Goal: Transaction & Acquisition: Purchase product/service

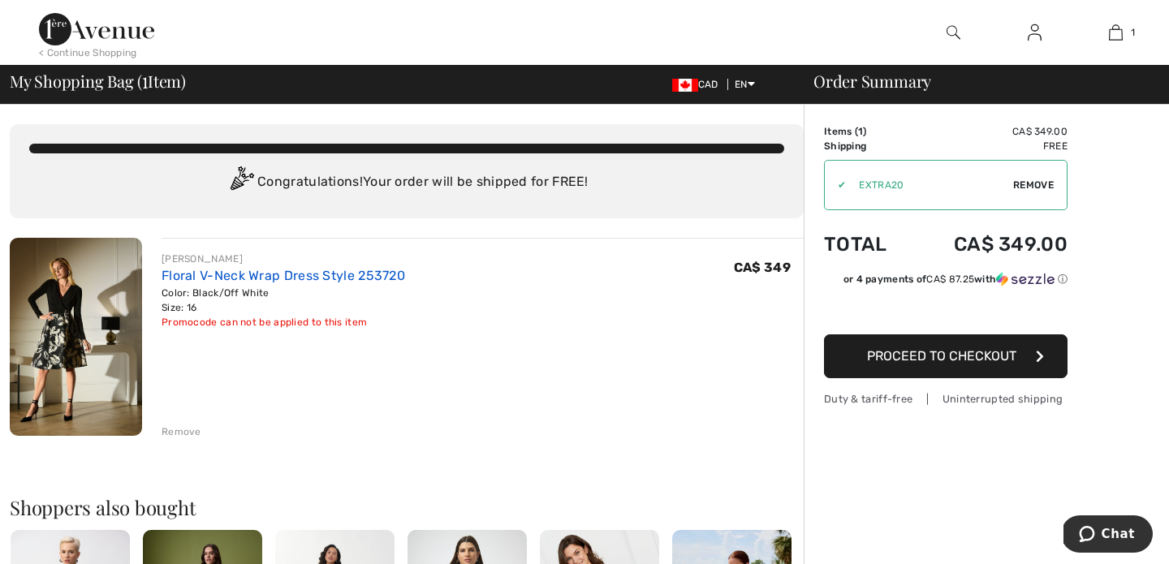
click at [218, 276] on link "Floral V-Neck Wrap Dress Style 253720" at bounding box center [283, 275] width 243 height 15
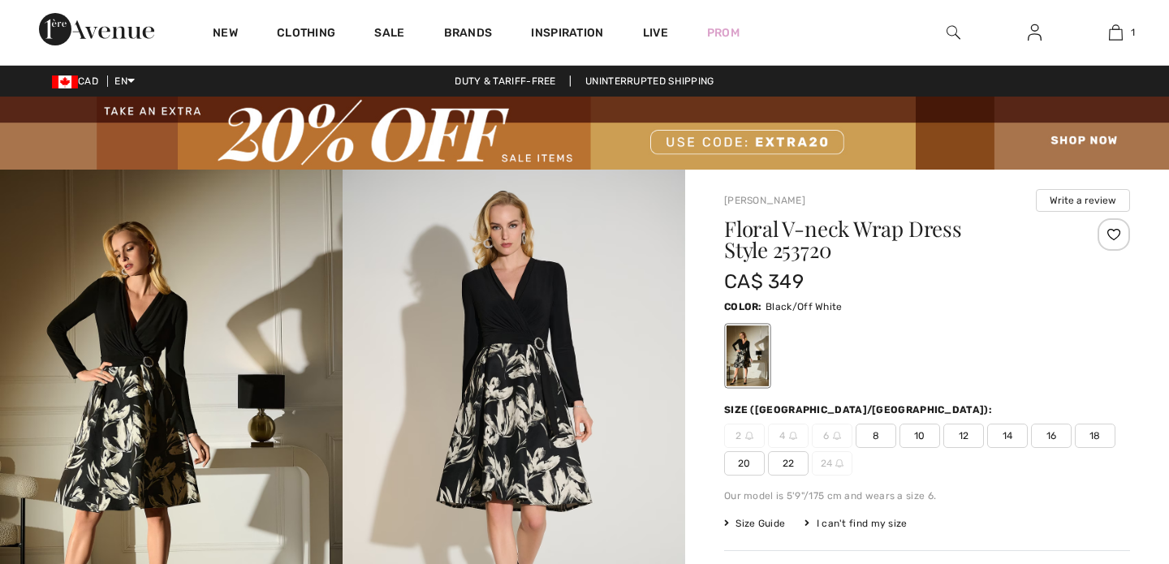
checkbox input "true"
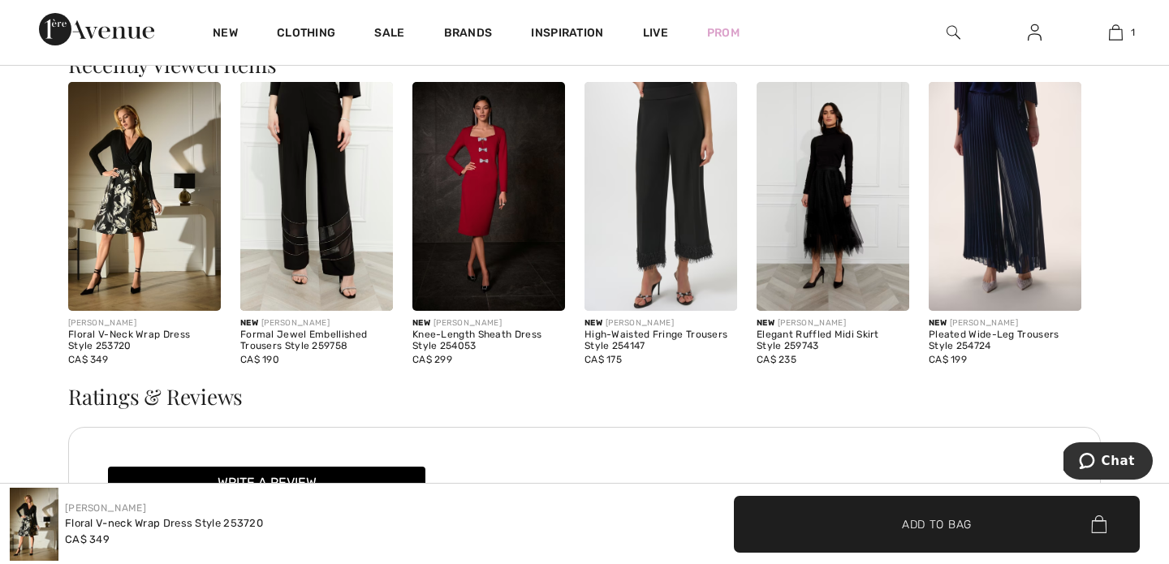
scroll to position [1802, 0]
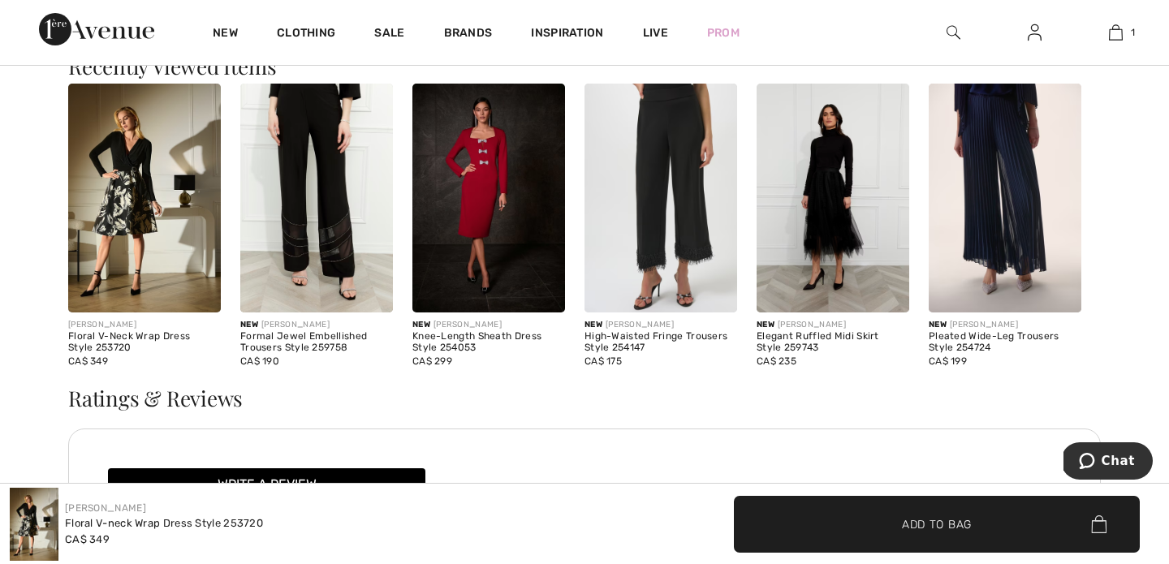
click at [831, 215] on img at bounding box center [832, 198] width 153 height 229
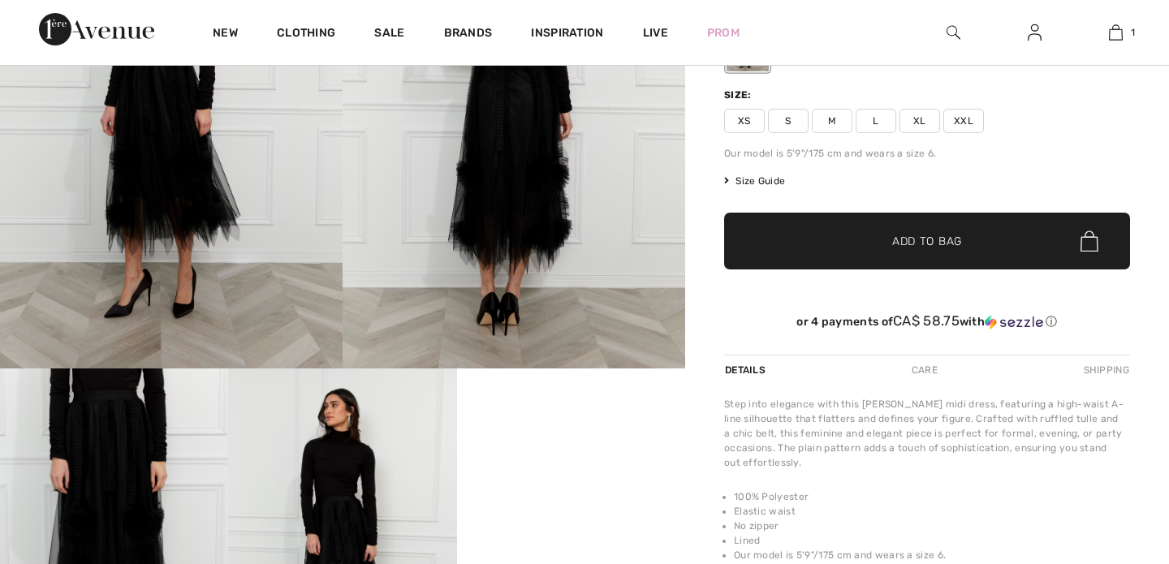
checkbox input "true"
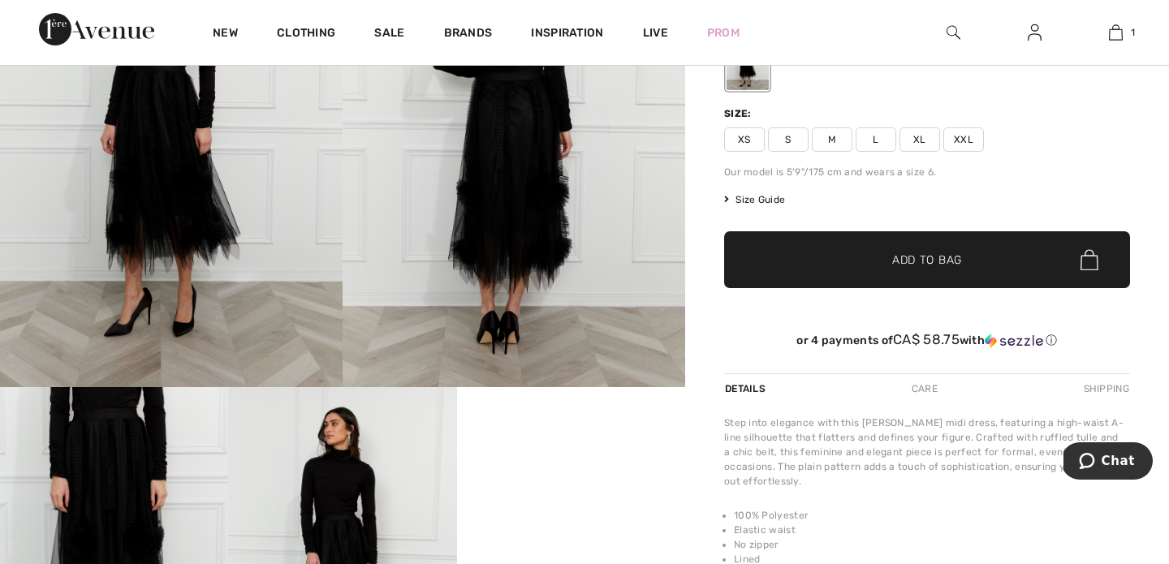
scroll to position [248, 0]
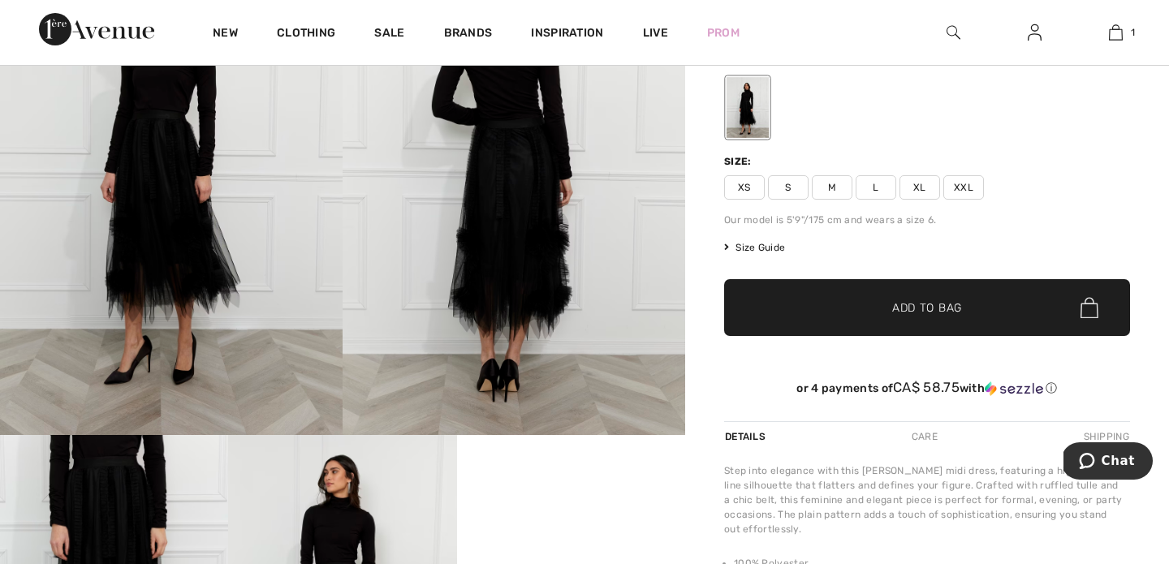
click at [770, 249] on span "Size Guide" at bounding box center [754, 247] width 61 height 15
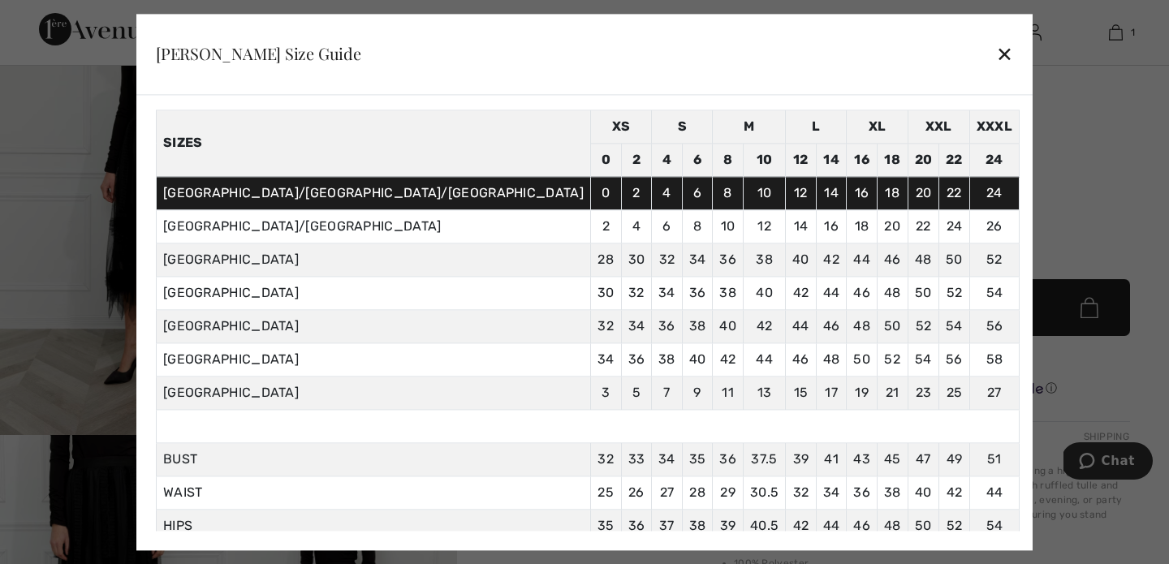
scroll to position [62, 0]
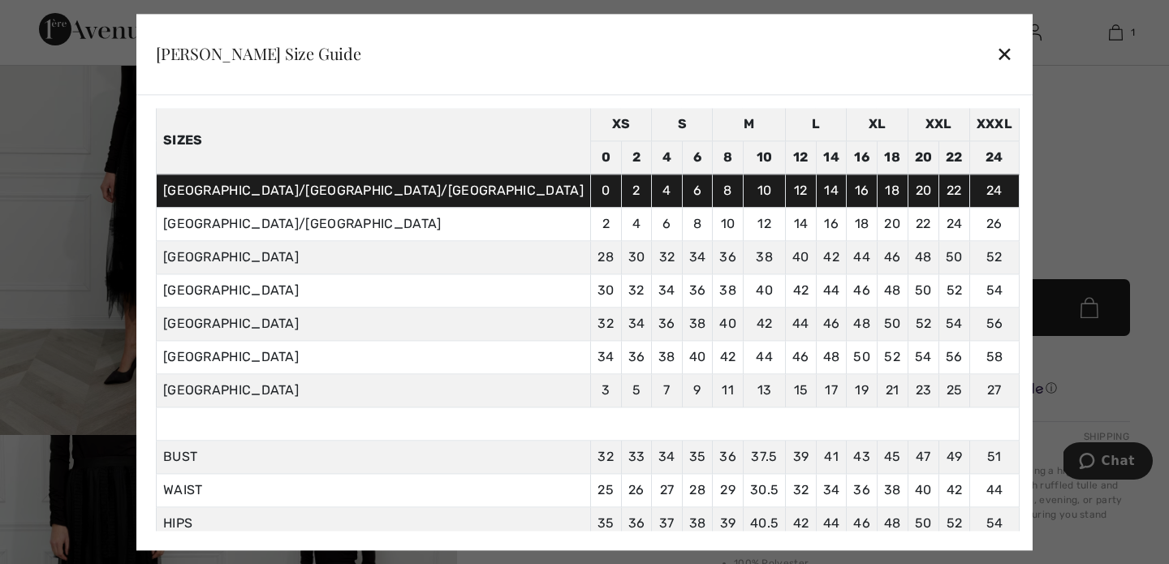
click at [996, 49] on div "✕" at bounding box center [1004, 54] width 17 height 34
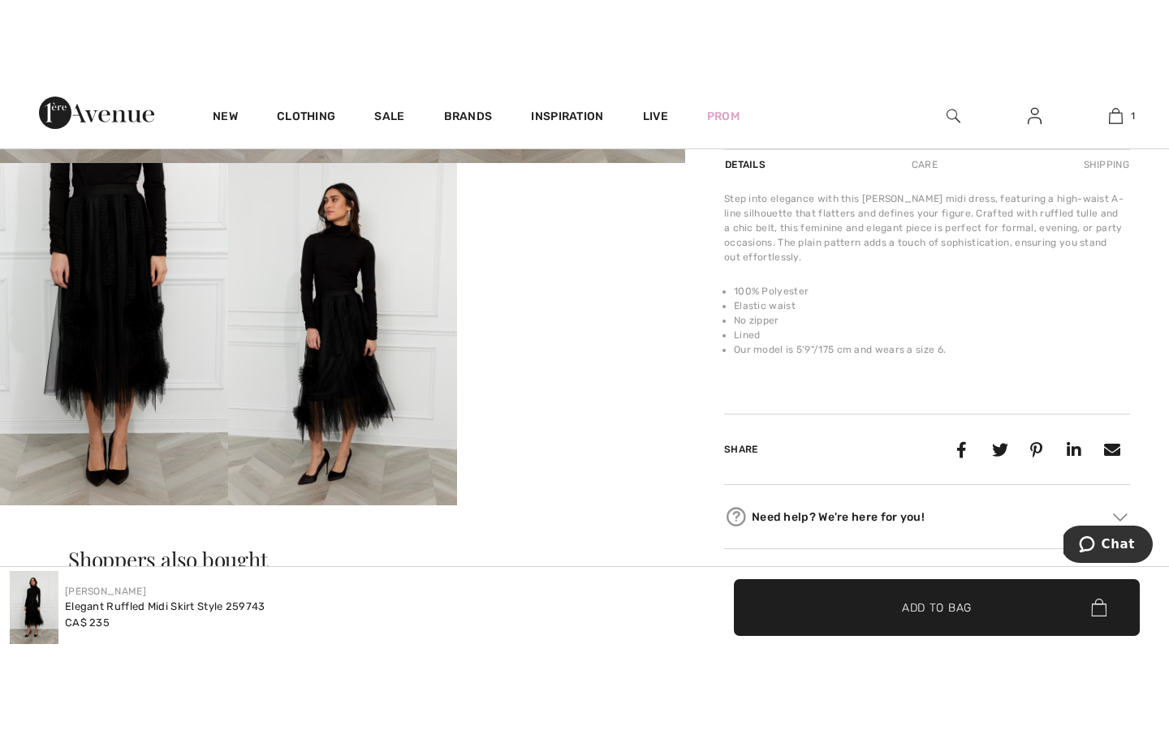
scroll to position [584, 0]
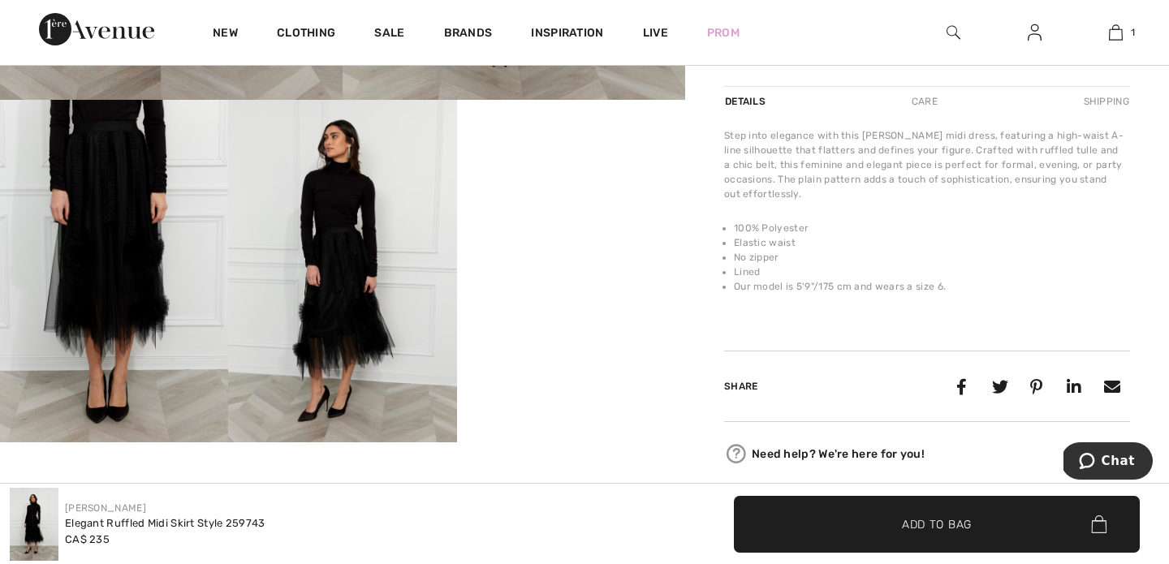
click at [602, 214] on video "Your browser does not support the video tag." at bounding box center [571, 157] width 228 height 114
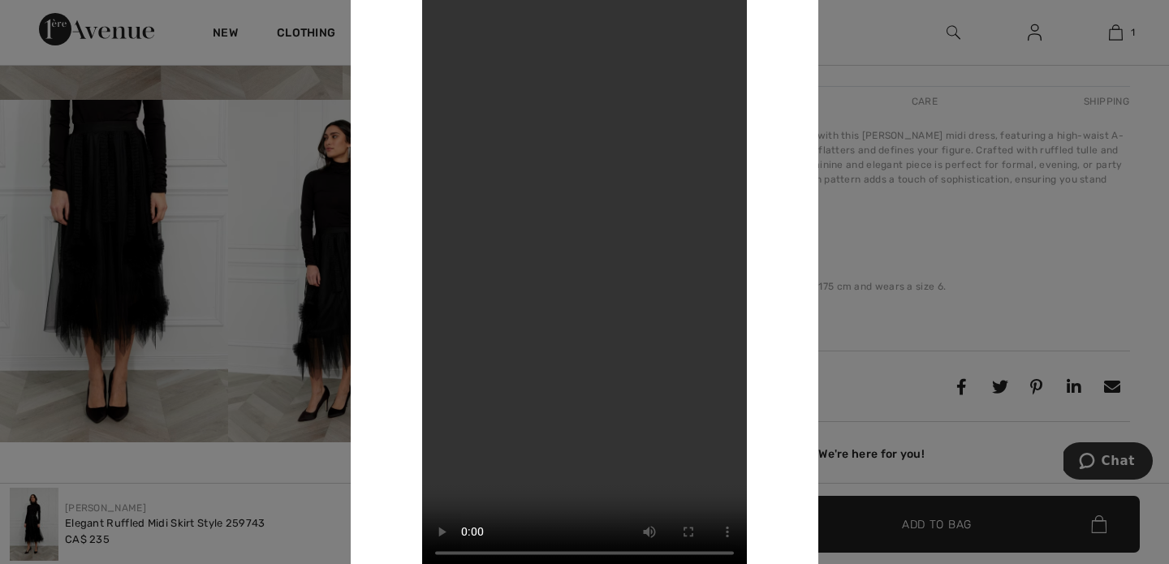
click at [442, 15] on video "Your browser does not support the video tag." at bounding box center [584, 282] width 325 height 577
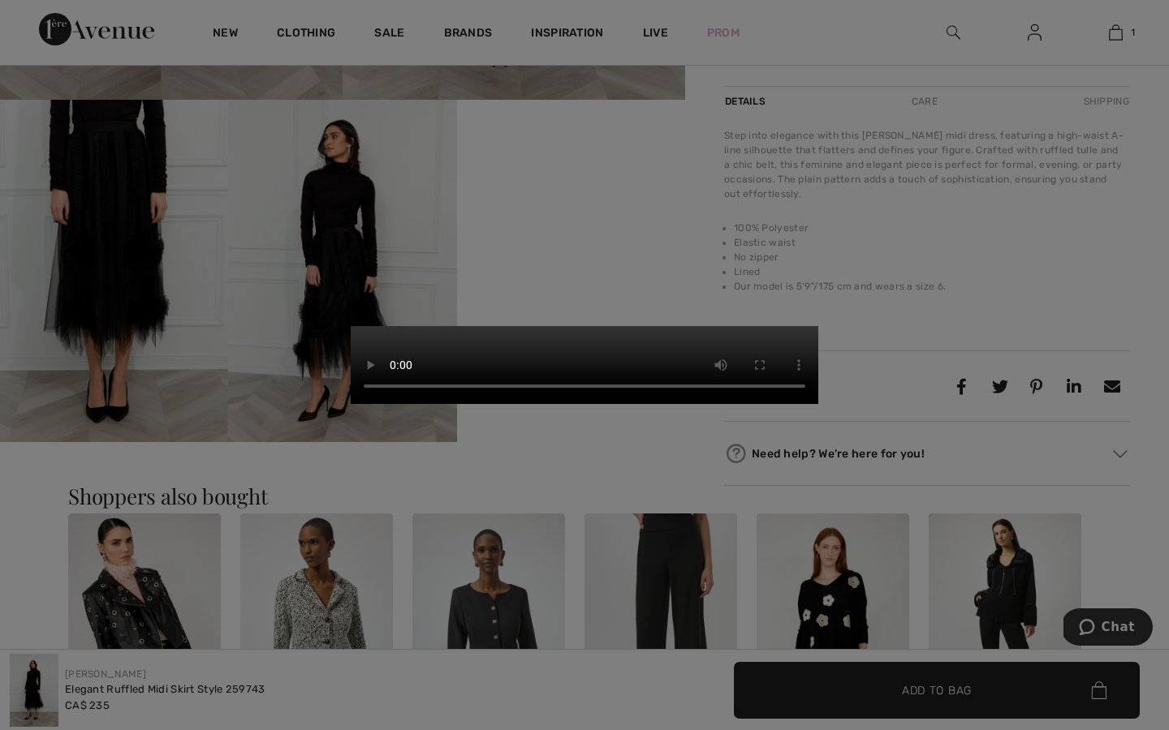
click at [730, 404] on video "Your browser does not support the video tag." at bounding box center [585, 365] width 468 height 78
